Goal: Task Accomplishment & Management: Complete application form

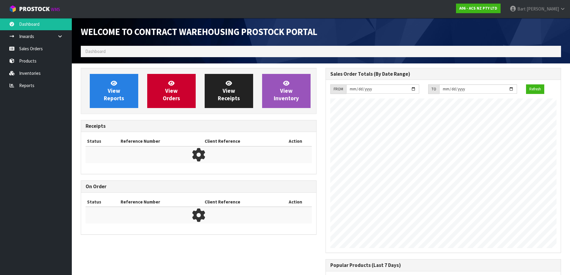
scroll to position [332, 244]
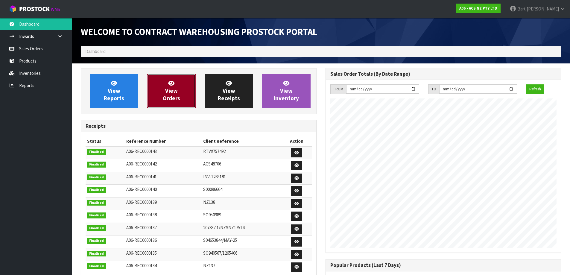
click at [172, 92] on span "View Orders" at bounding box center [171, 91] width 17 height 22
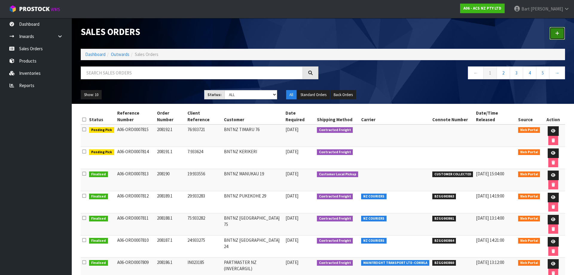
click at [557, 33] on icon at bounding box center [557, 33] width 4 height 4
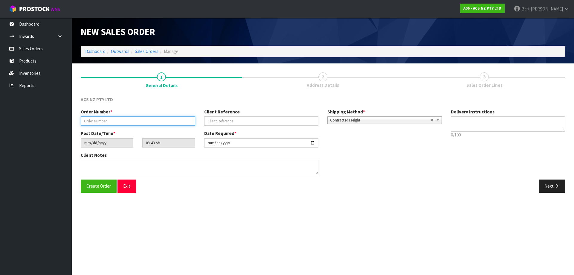
click at [103, 121] on input "text" at bounding box center [138, 120] width 115 height 9
type input "208193"
click at [219, 120] on input "text" at bounding box center [261, 120] width 115 height 9
type input "19:933765"
click at [438, 118] on b at bounding box center [438, 120] width 5 height 7
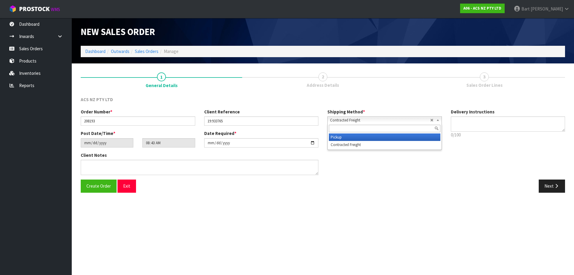
click at [337, 137] on li "Pickup" at bounding box center [385, 136] width 112 height 7
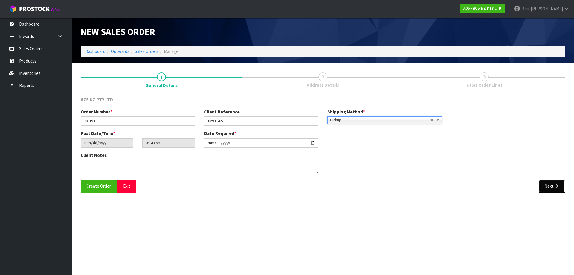
click at [554, 187] on icon "button" at bounding box center [557, 186] width 6 height 4
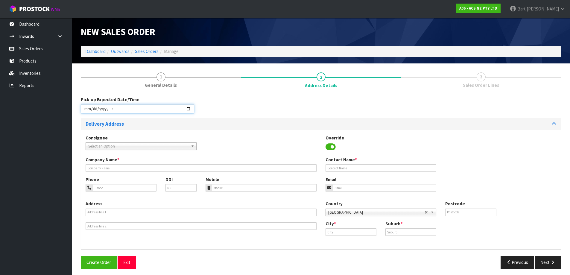
click at [187, 107] on input "datetime-local" at bounding box center [137, 108] width 113 height 9
type input "[DATE]T10:00"
click at [248, 113] on div "Pick-up Expected Date/Time" at bounding box center [320, 107] width 489 height 22
click at [134, 146] on span "Select an Option" at bounding box center [138, 146] width 100 height 7
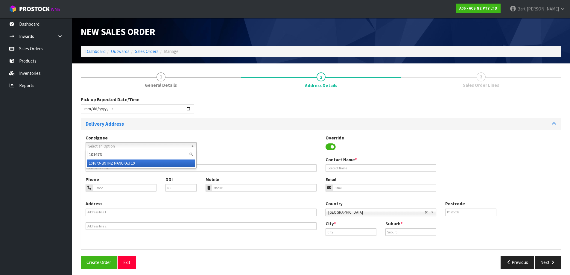
type input "101673"
click at [123, 162] on li "101673 - BNTNZ MANUKAU 19" at bounding box center [141, 162] width 108 height 7
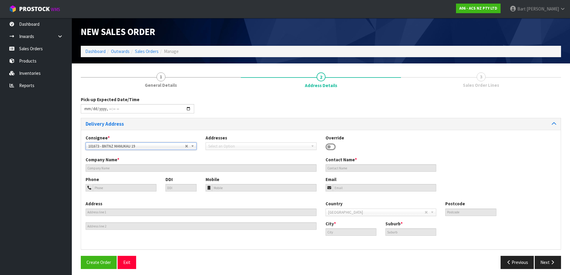
type input "BNTNZ MANUKAU 19"
type input "[STREET_ADDRESS]"
type input "2104"
type input "WIRI"
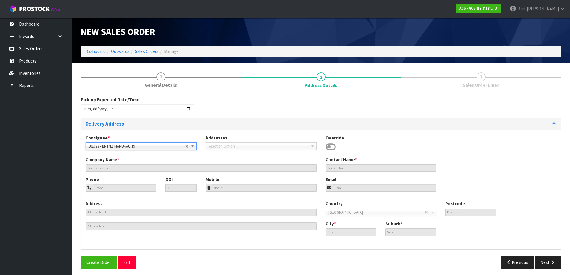
type input "WIRI"
click at [546, 261] on button "Next" at bounding box center [547, 262] width 26 height 13
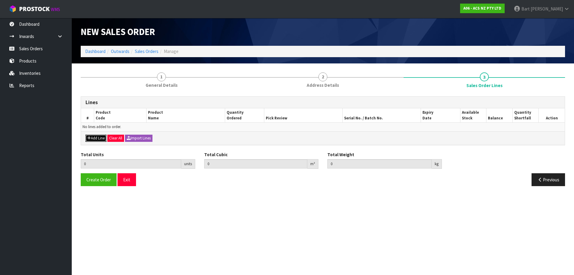
click at [97, 137] on button "Add Line" at bounding box center [96, 138] width 21 height 7
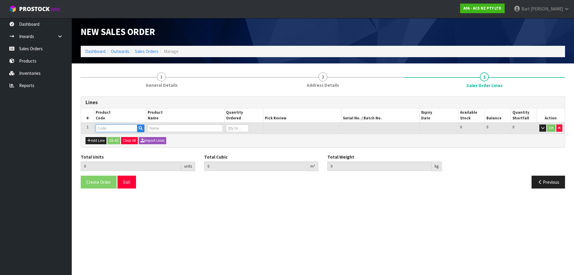
click at [112, 126] on input "text" at bounding box center [117, 127] width 42 height 7
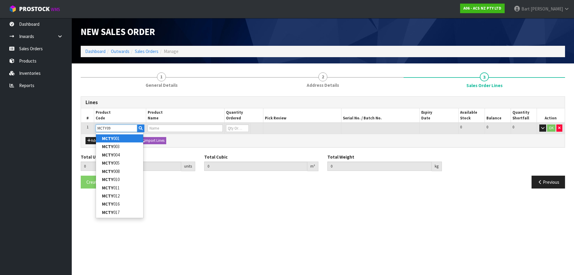
type input "MCTY093"
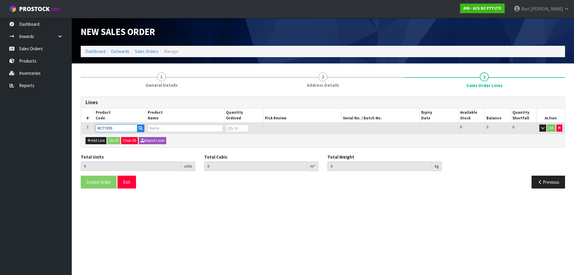
type input "0.000000"
type input "0.000"
type input "CLUTCH M/CYL TOYOTA 15.87MM (5/8")"
type input "0"
type input "MCTY093"
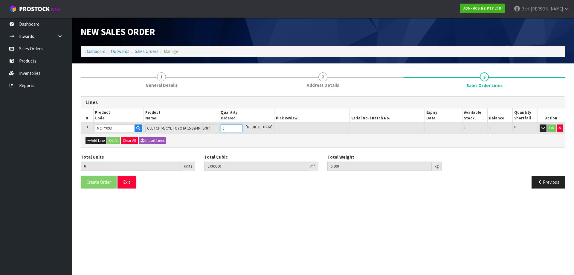
type input "1"
type input "0.002981"
type input "0.613"
type input "1"
click at [242, 126] on input "1" at bounding box center [232, 127] width 22 height 7
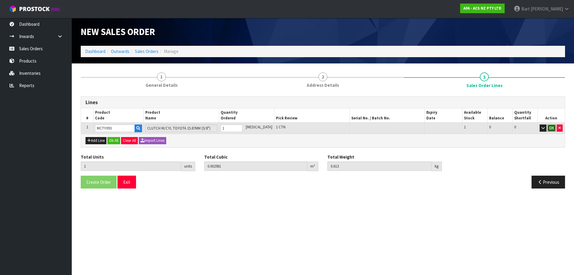
click at [553, 127] on button "OK" at bounding box center [551, 127] width 8 height 7
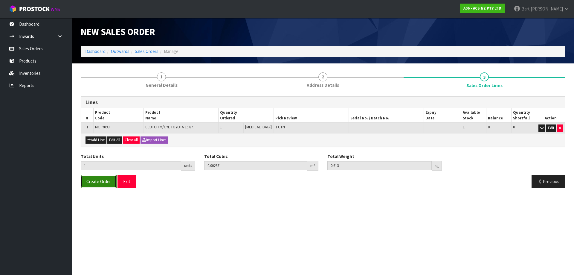
click at [95, 183] on span "Create Order" at bounding box center [98, 181] width 25 height 6
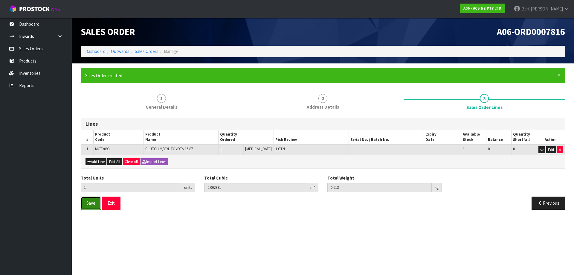
click at [89, 201] on span "Save" at bounding box center [90, 203] width 9 height 6
click at [96, 52] on link "Dashboard" at bounding box center [95, 51] width 20 height 6
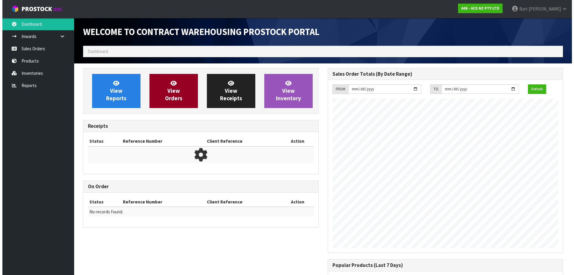
scroll to position [332, 244]
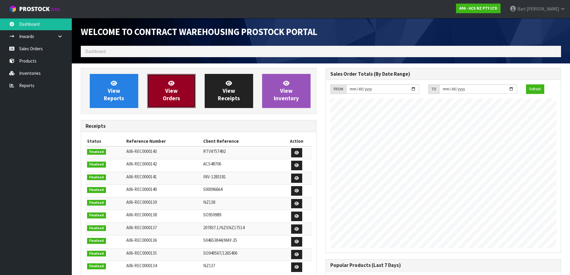
click at [164, 88] on link "View Orders" at bounding box center [171, 91] width 48 height 34
